Goal: Transaction & Acquisition: Book appointment/travel/reservation

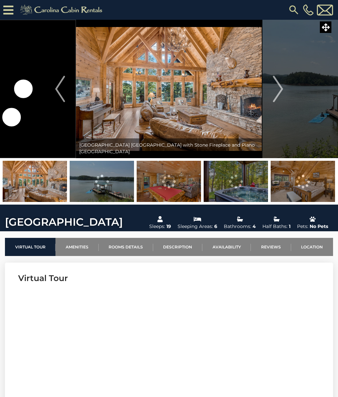
click at [283, 93] on img "Next" at bounding box center [278, 89] width 10 height 26
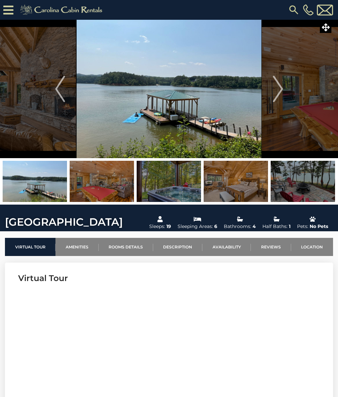
click at [278, 92] on img "Next" at bounding box center [278, 89] width 10 height 26
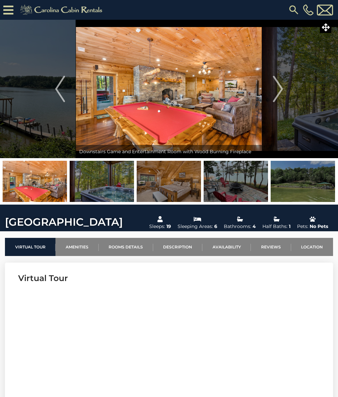
click at [278, 92] on img "Next" at bounding box center [278, 89] width 10 height 26
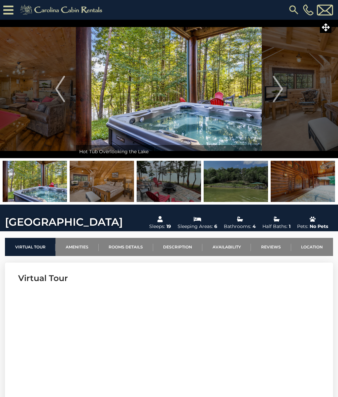
click at [281, 93] on img "Next" at bounding box center [278, 89] width 10 height 26
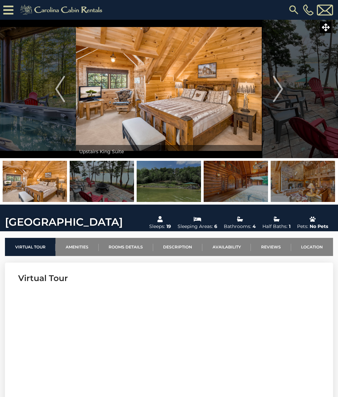
click at [282, 92] on img "Next" at bounding box center [278, 89] width 10 height 26
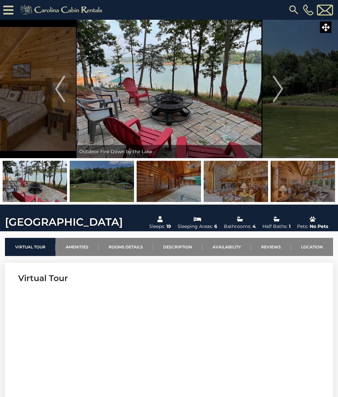
click at [281, 88] on img "Next" at bounding box center [278, 89] width 10 height 26
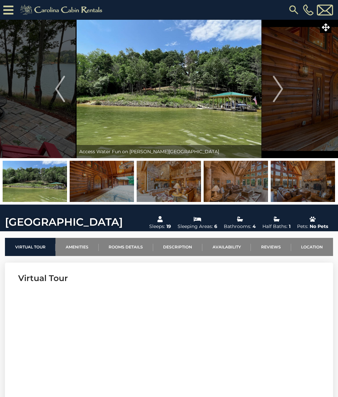
click at [279, 92] on img "Next" at bounding box center [278, 89] width 10 height 26
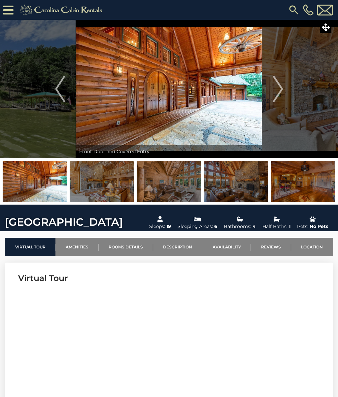
click at [283, 89] on img "Next" at bounding box center [278, 89] width 10 height 26
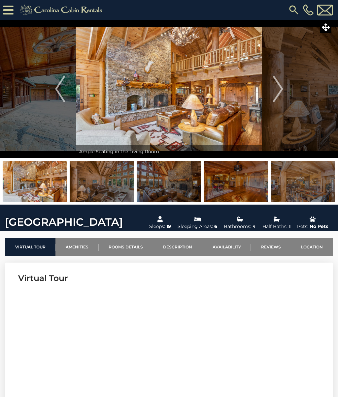
click at [280, 91] on img "Next" at bounding box center [278, 89] width 10 height 26
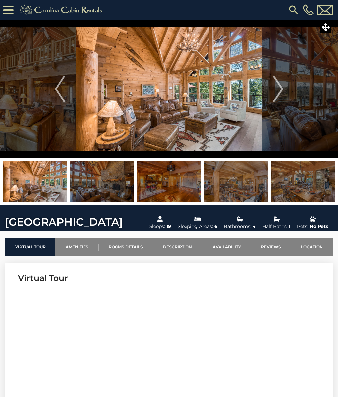
click at [280, 91] on img "Next" at bounding box center [278, 89] width 10 height 26
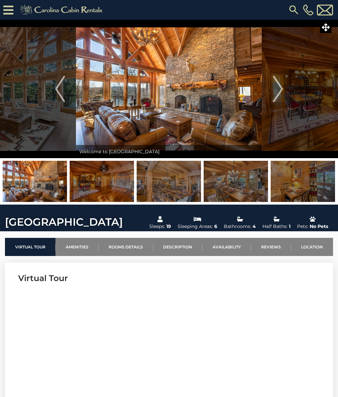
click at [282, 90] on img "Next" at bounding box center [278, 89] width 10 height 26
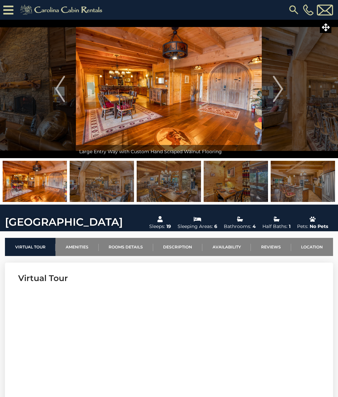
click at [280, 91] on img "Next" at bounding box center [278, 89] width 10 height 26
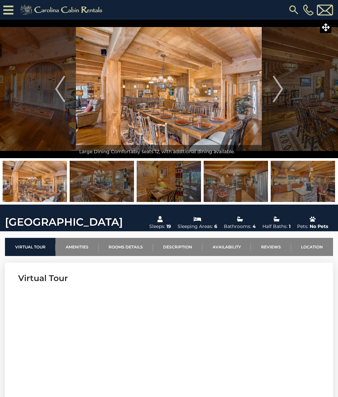
click at [285, 90] on button "Next" at bounding box center [278, 89] width 32 height 139
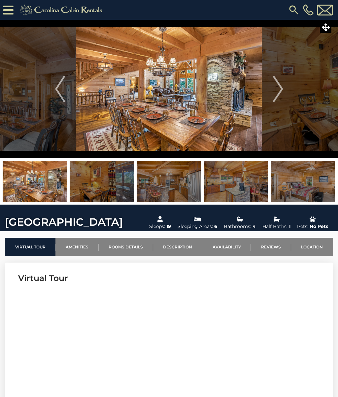
click at [285, 88] on button "Next" at bounding box center [278, 89] width 32 height 139
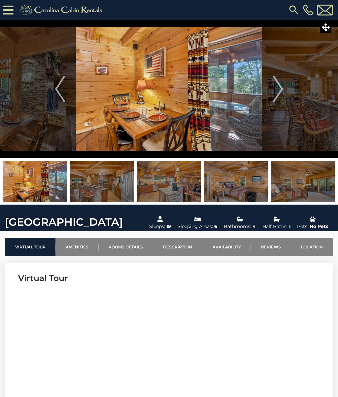
click at [283, 90] on button "Next" at bounding box center [278, 89] width 32 height 139
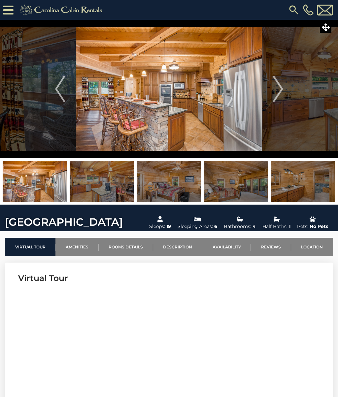
click at [279, 92] on img "Next" at bounding box center [278, 89] width 10 height 26
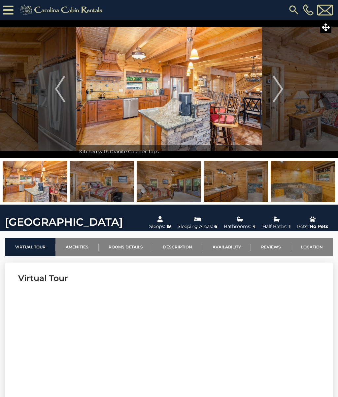
click at [283, 92] on button "Next" at bounding box center [278, 89] width 32 height 139
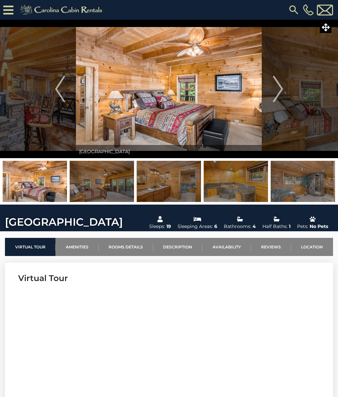
click at [281, 94] on img "Next" at bounding box center [278, 89] width 10 height 26
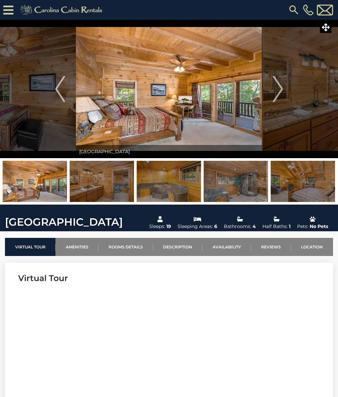
click at [282, 90] on img "Next" at bounding box center [278, 89] width 10 height 26
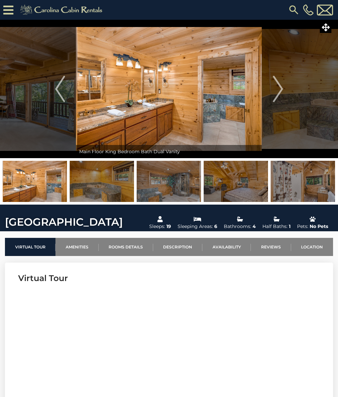
click at [278, 89] on img "Next" at bounding box center [278, 89] width 10 height 26
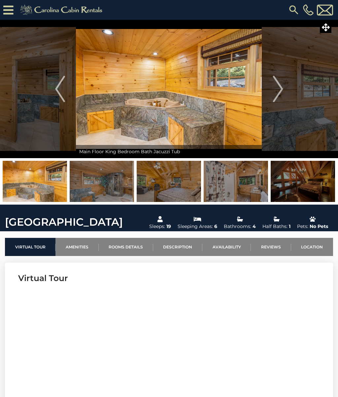
click at [284, 90] on button "Next" at bounding box center [278, 89] width 32 height 139
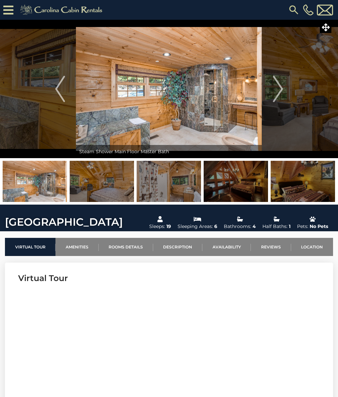
click at [281, 92] on img "Next" at bounding box center [278, 89] width 10 height 26
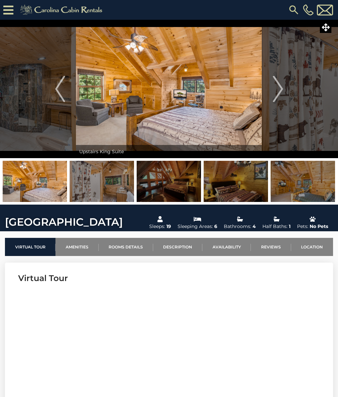
click at [281, 94] on img "Next" at bounding box center [278, 89] width 10 height 26
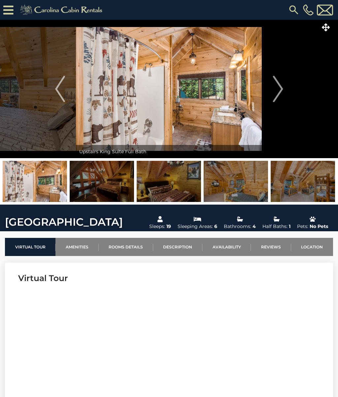
click at [282, 90] on img "Next" at bounding box center [278, 89] width 10 height 26
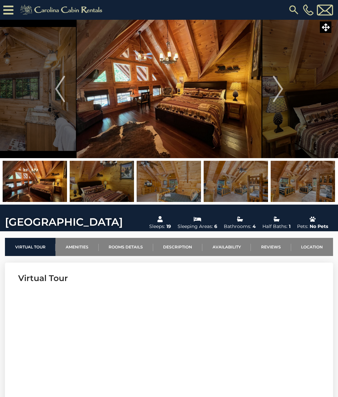
click at [278, 91] on img "Next" at bounding box center [278, 89] width 10 height 26
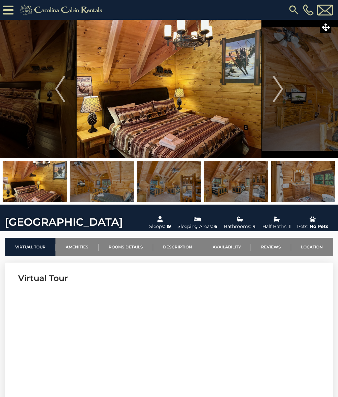
click at [282, 90] on img "Next" at bounding box center [278, 89] width 10 height 26
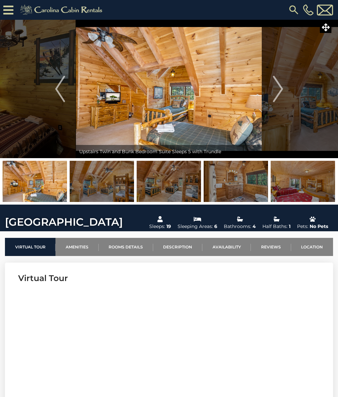
click at [280, 93] on img "Next" at bounding box center [278, 89] width 10 height 26
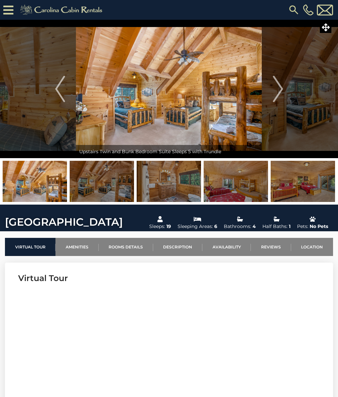
click at [280, 92] on img "Next" at bounding box center [278, 89] width 10 height 26
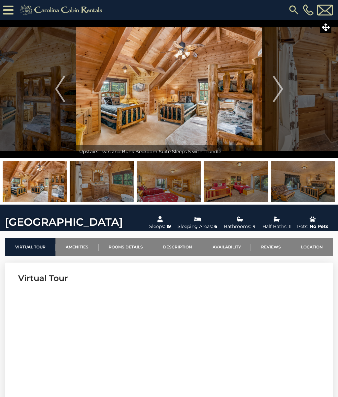
click at [281, 92] on img "Next" at bounding box center [278, 89] width 10 height 26
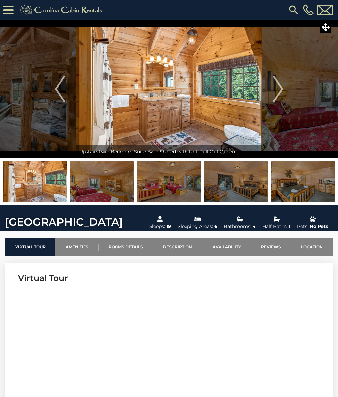
click at [276, 93] on img "Next" at bounding box center [278, 89] width 10 height 26
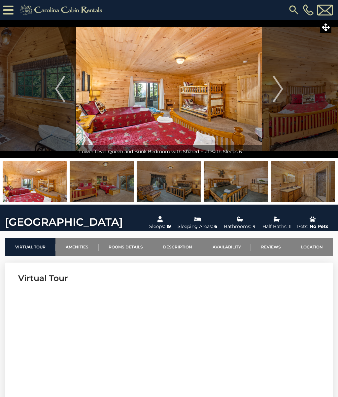
click at [63, 90] on img "Previous" at bounding box center [60, 89] width 10 height 26
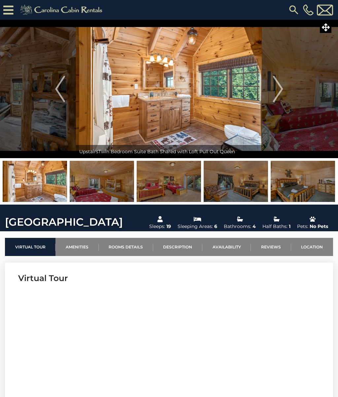
click at [64, 91] on img "Previous" at bounding box center [60, 89] width 10 height 26
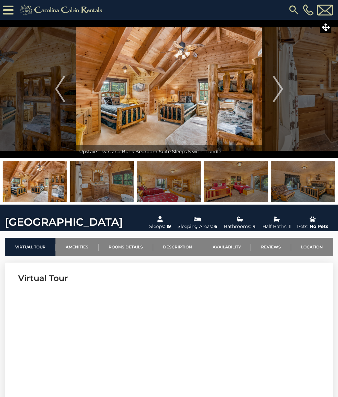
click at [281, 93] on img "Next" at bounding box center [278, 89] width 10 height 26
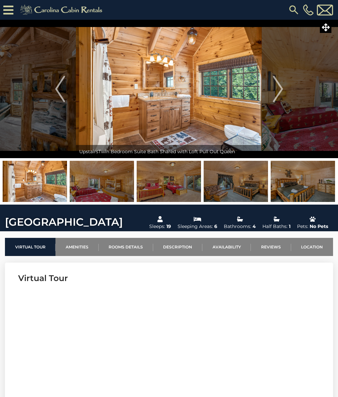
click at [283, 87] on button "Next" at bounding box center [278, 89] width 32 height 139
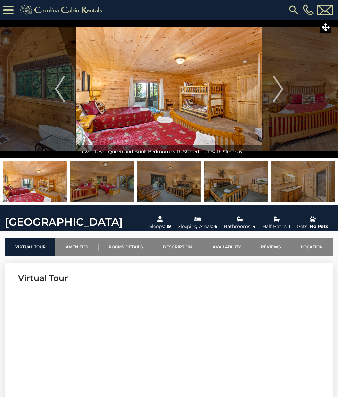
click at [280, 92] on img "Next" at bounding box center [278, 89] width 10 height 26
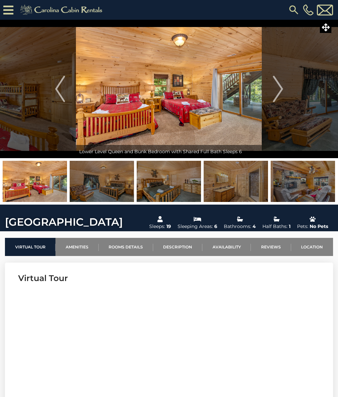
click at [280, 90] on img "Next" at bounding box center [278, 89] width 10 height 26
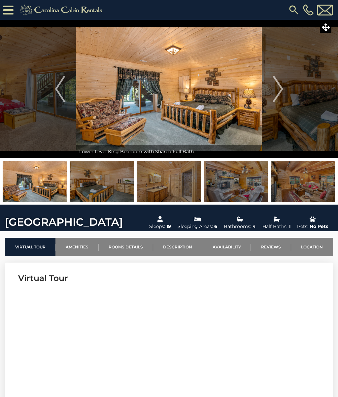
click at [281, 88] on img "Next" at bounding box center [278, 89] width 10 height 26
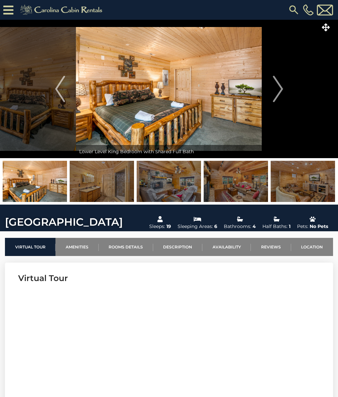
click at [280, 88] on img "Next" at bounding box center [278, 89] width 10 height 26
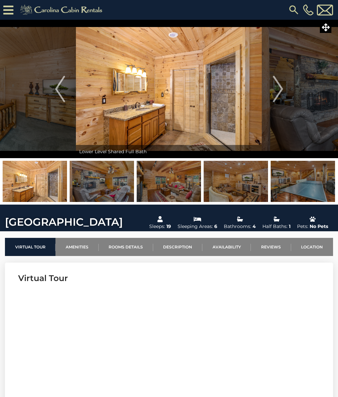
click at [282, 90] on img "Next" at bounding box center [278, 89] width 10 height 26
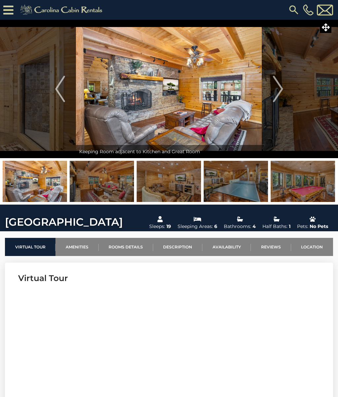
click at [279, 93] on img "Next" at bounding box center [278, 89] width 10 height 26
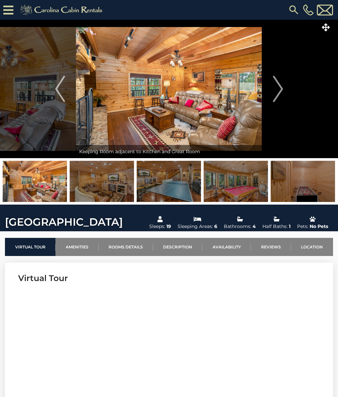
click at [280, 92] on img "Next" at bounding box center [278, 89] width 10 height 26
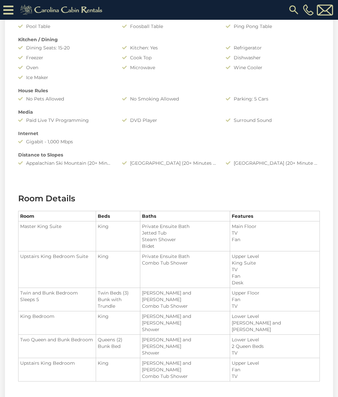
scroll to position [565, 0]
